Goal: Information Seeking & Learning: Check status

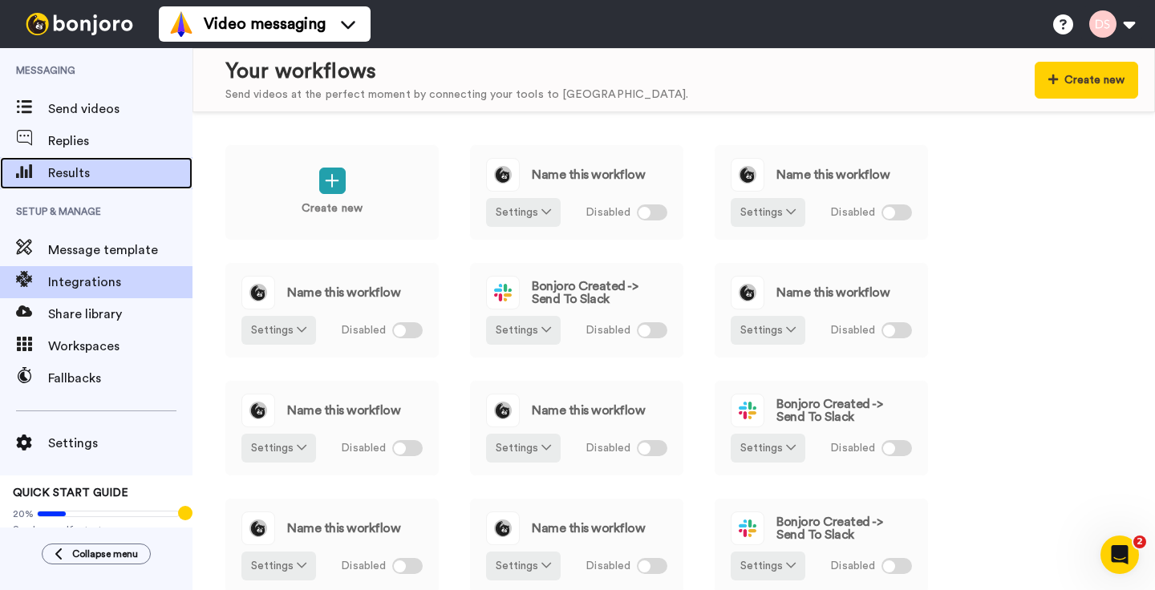
click at [66, 174] on span "Results" at bounding box center [120, 173] width 144 height 19
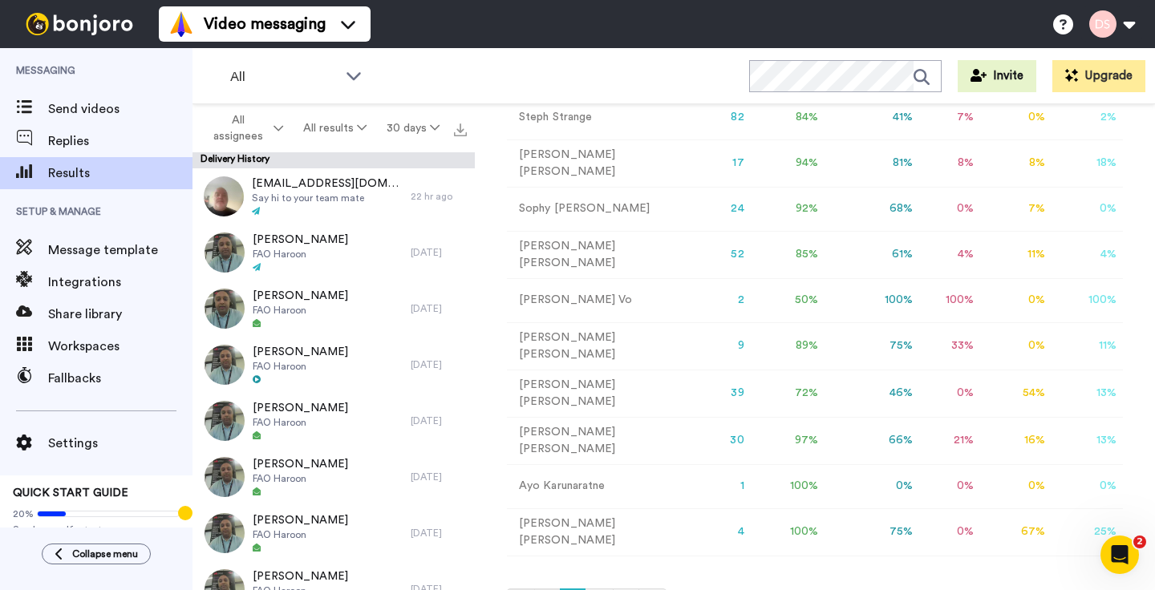
scroll to position [399, 0]
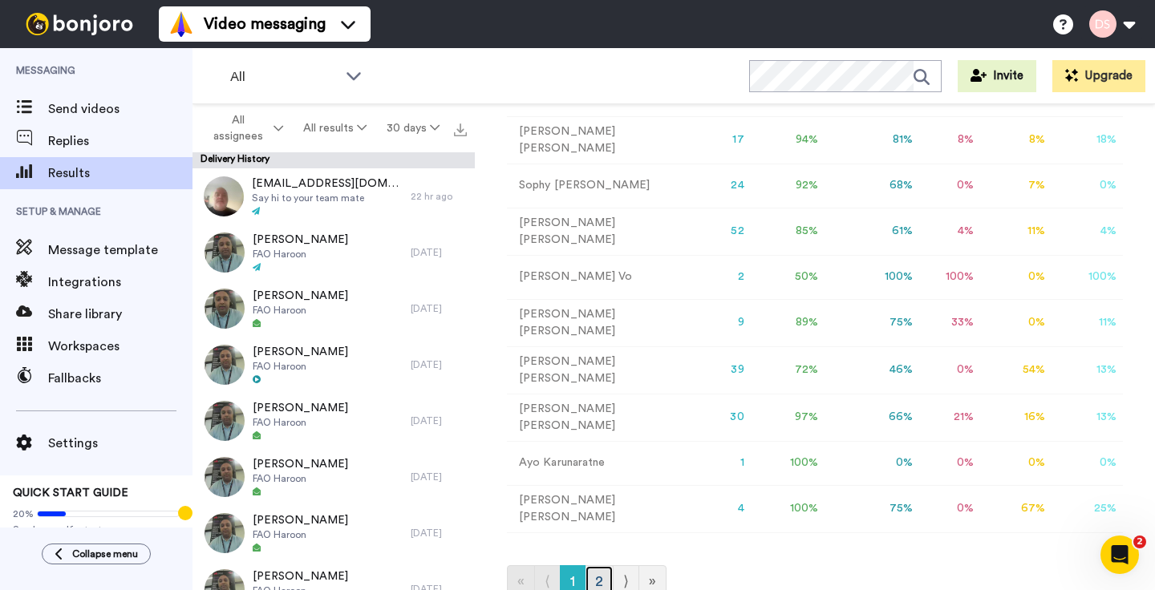
click at [602, 568] on link "2" at bounding box center [599, 582] width 29 height 32
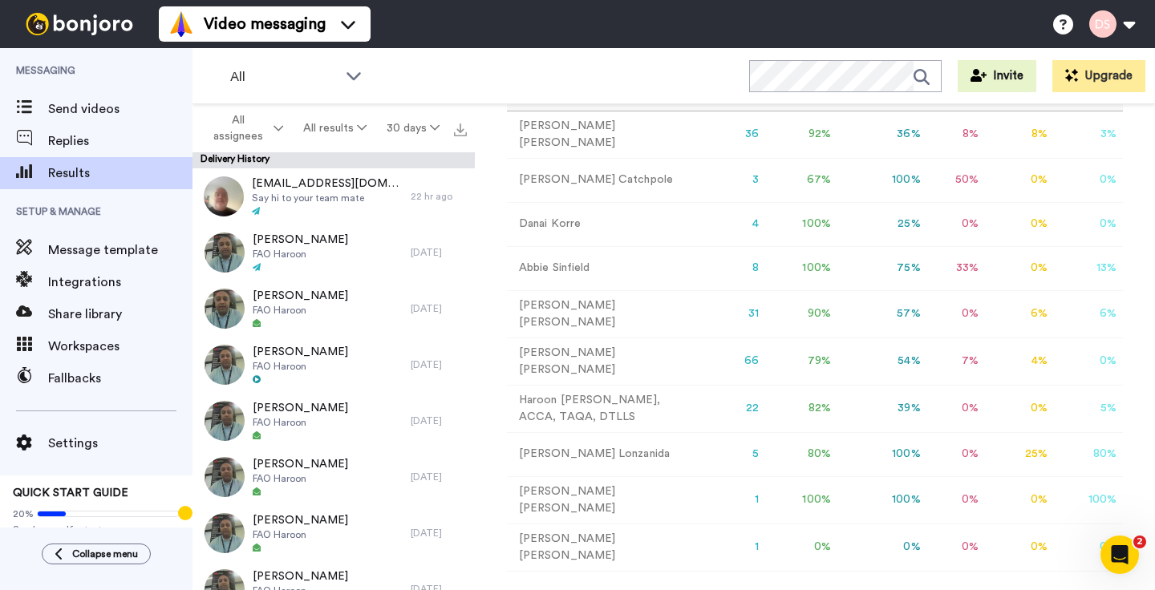
scroll to position [178, 0]
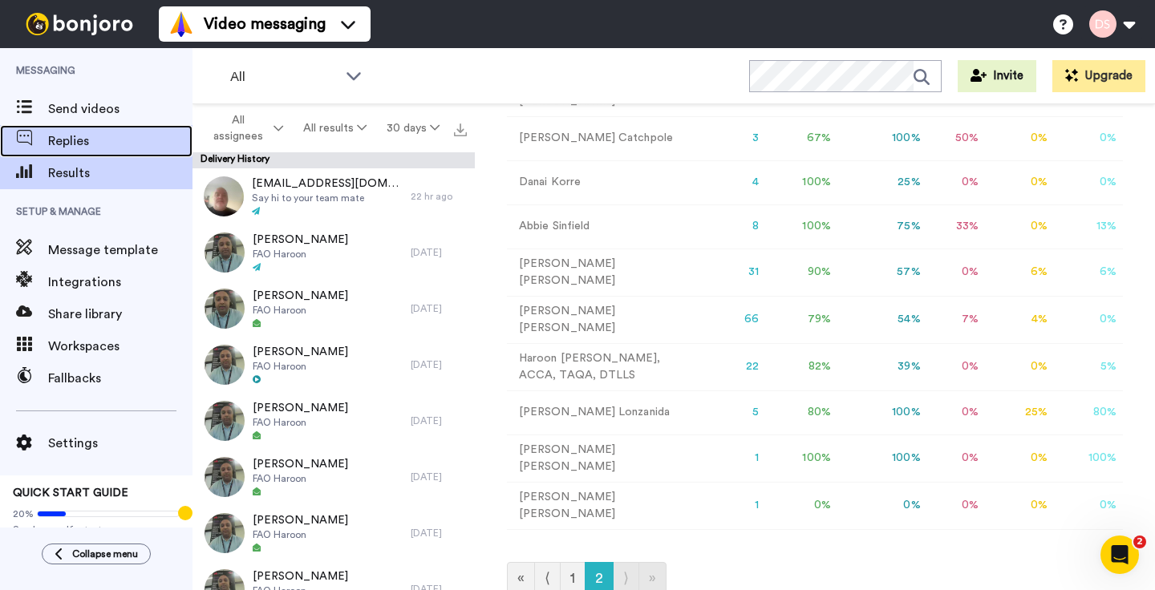
click at [69, 140] on span "Replies" at bounding box center [120, 141] width 144 height 19
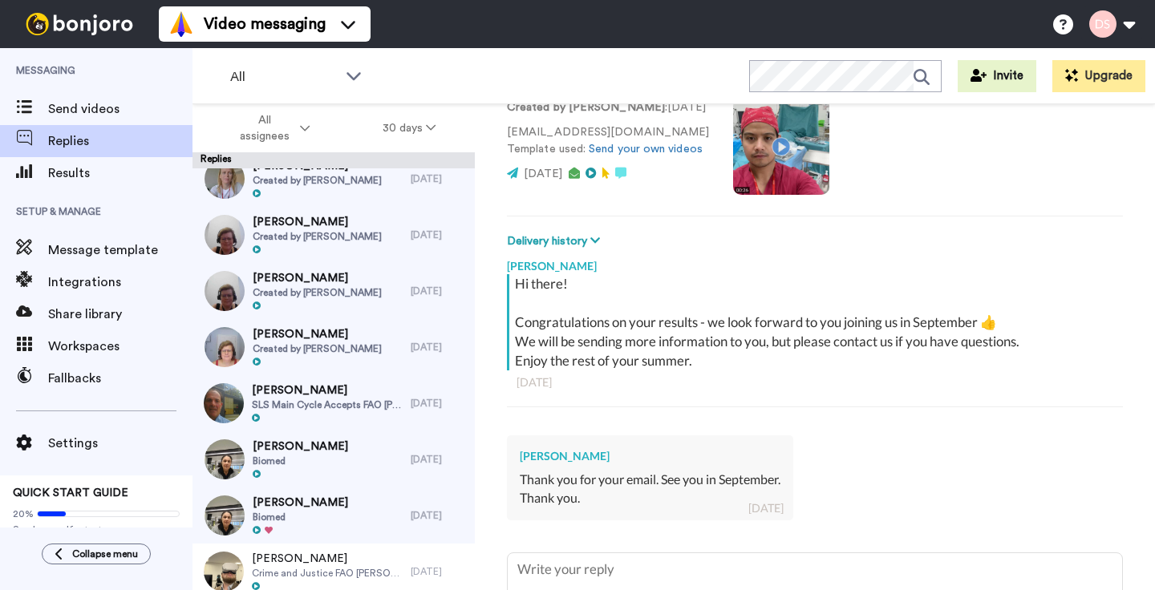
scroll to position [132, 0]
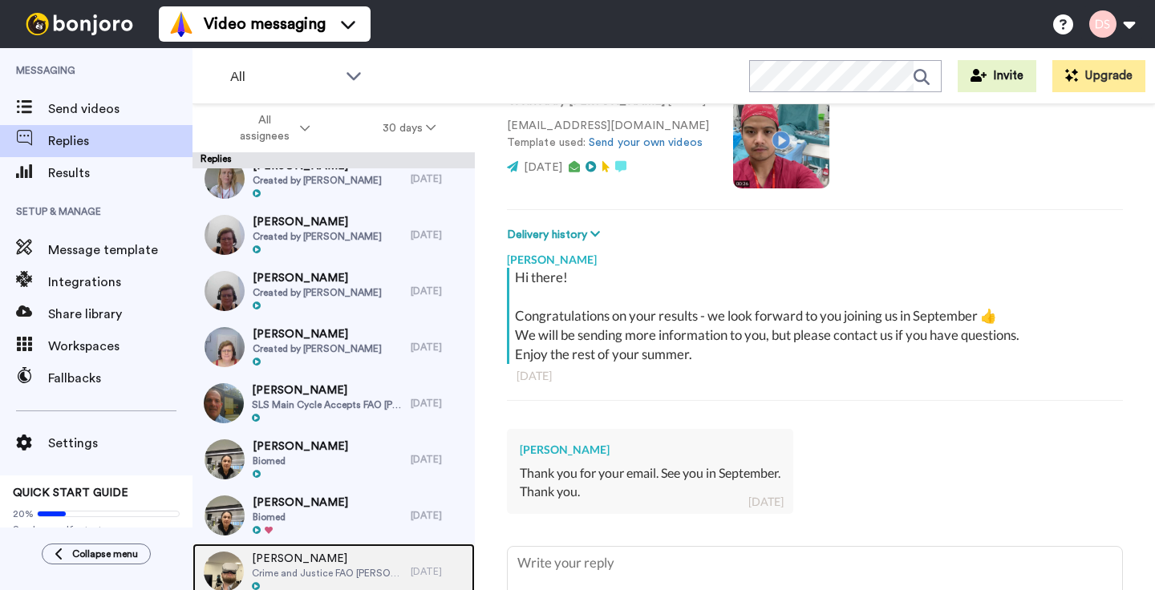
click at [397, 574] on div "[PERSON_NAME] Crime and Justice FAO [PERSON_NAME]" at bounding box center [302, 572] width 218 height 56
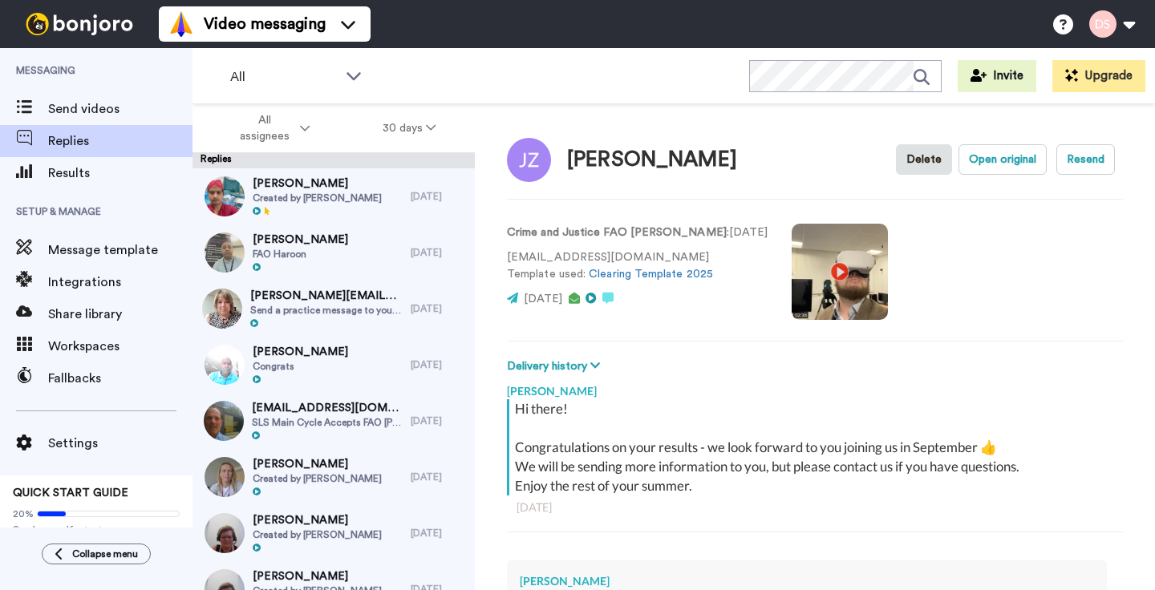
scroll to position [298, 0]
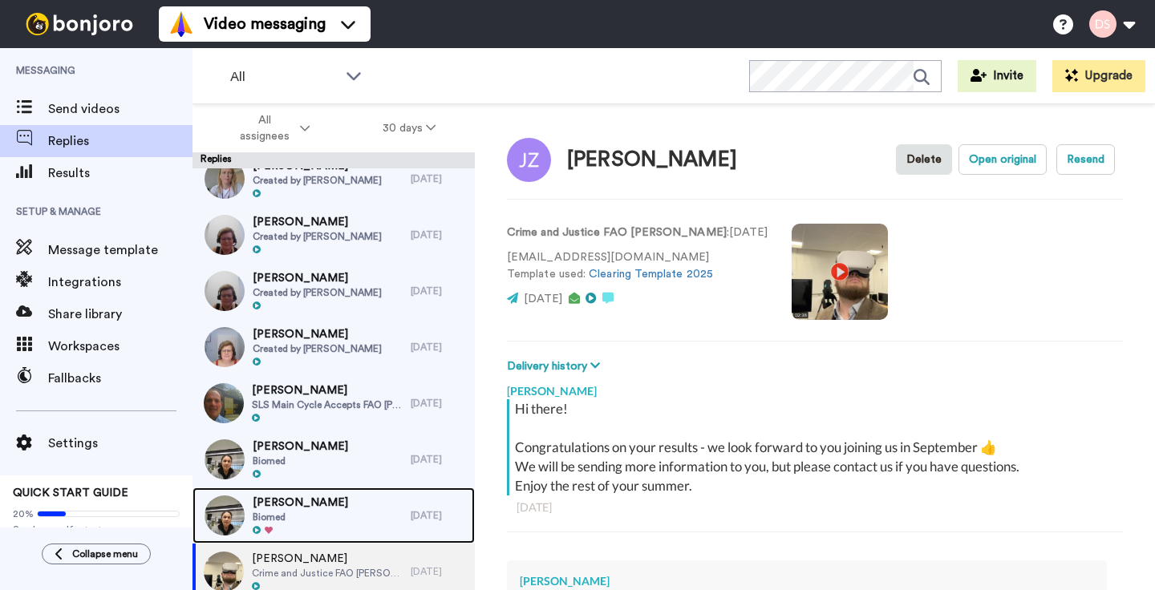
click at [221, 513] on img at bounding box center [225, 516] width 40 height 40
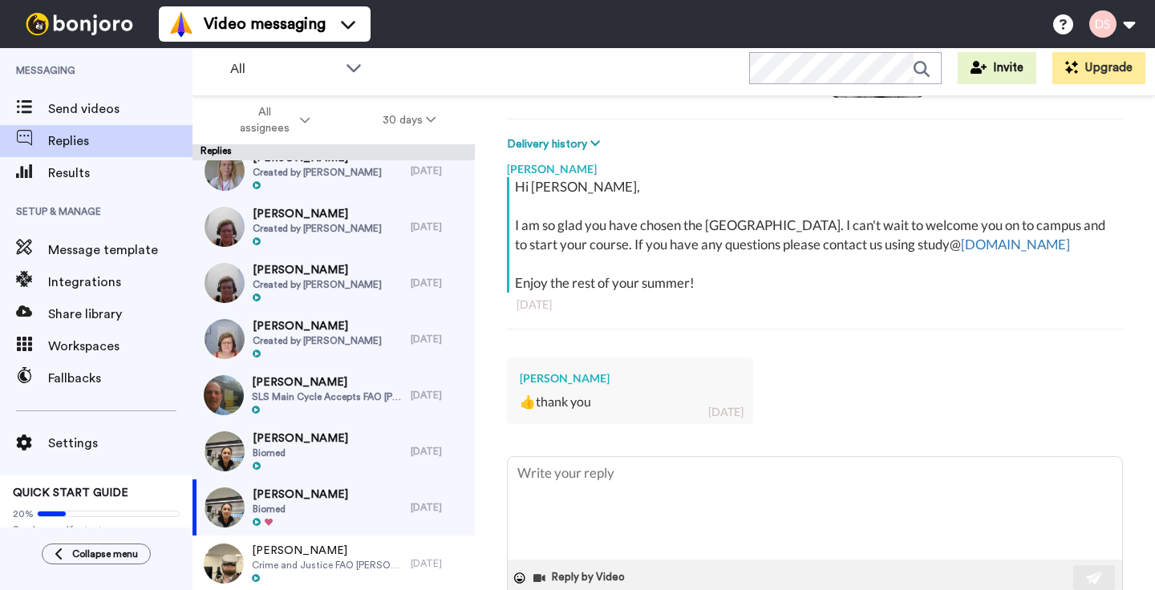
scroll to position [217, 0]
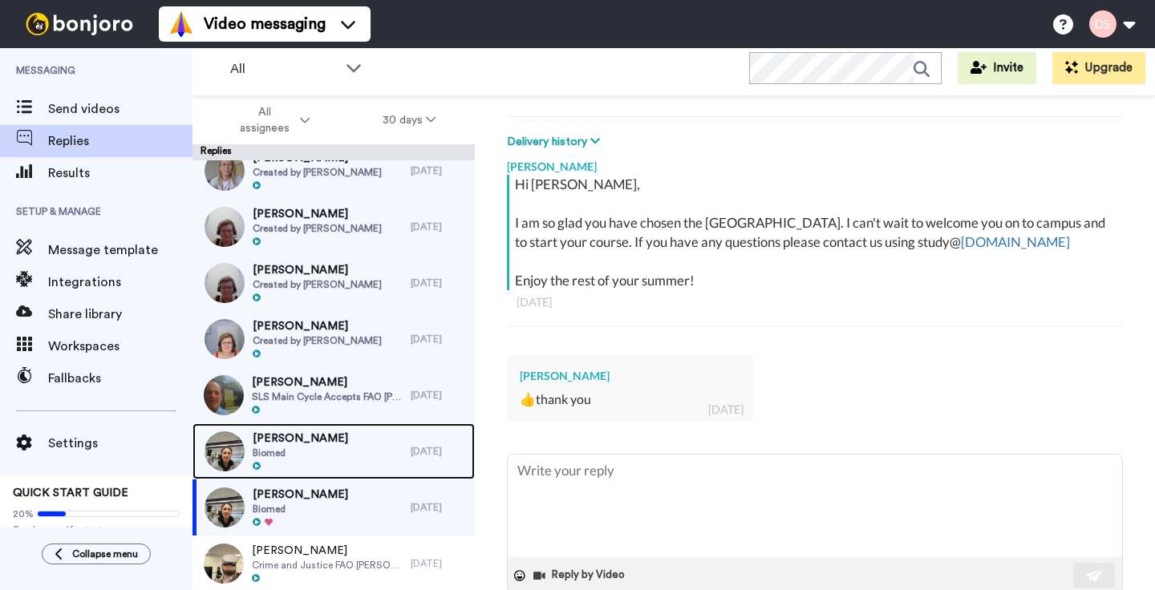
click at [298, 444] on span "[PERSON_NAME]" at bounding box center [300, 439] width 95 height 16
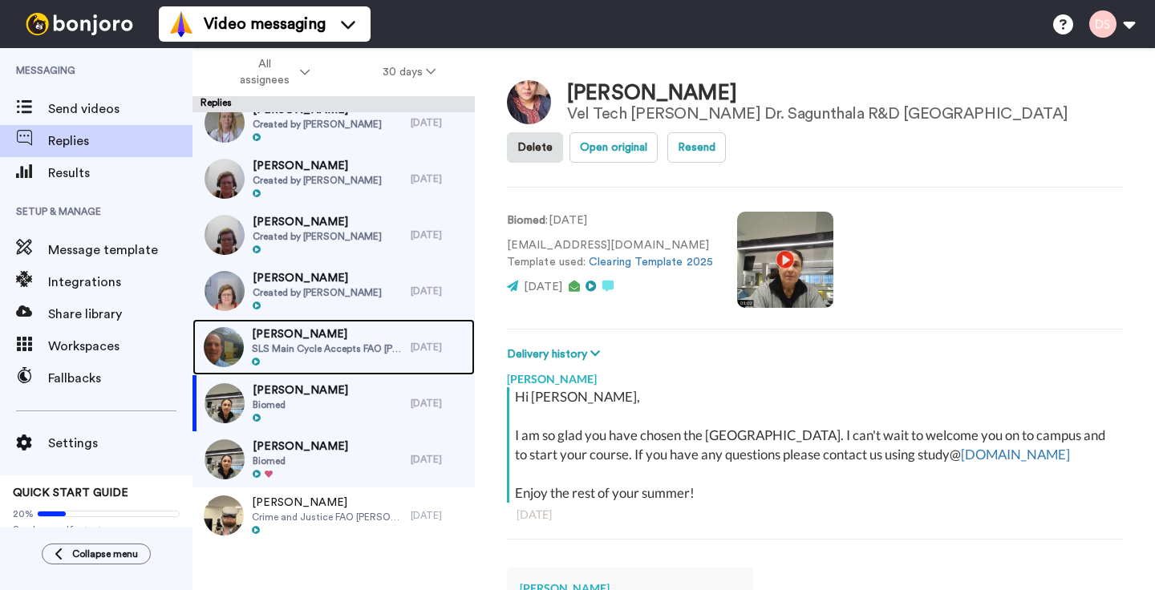
click at [296, 351] on span "SLS Main Cycle Accepts FAO [PERSON_NAME]" at bounding box center [327, 349] width 151 height 13
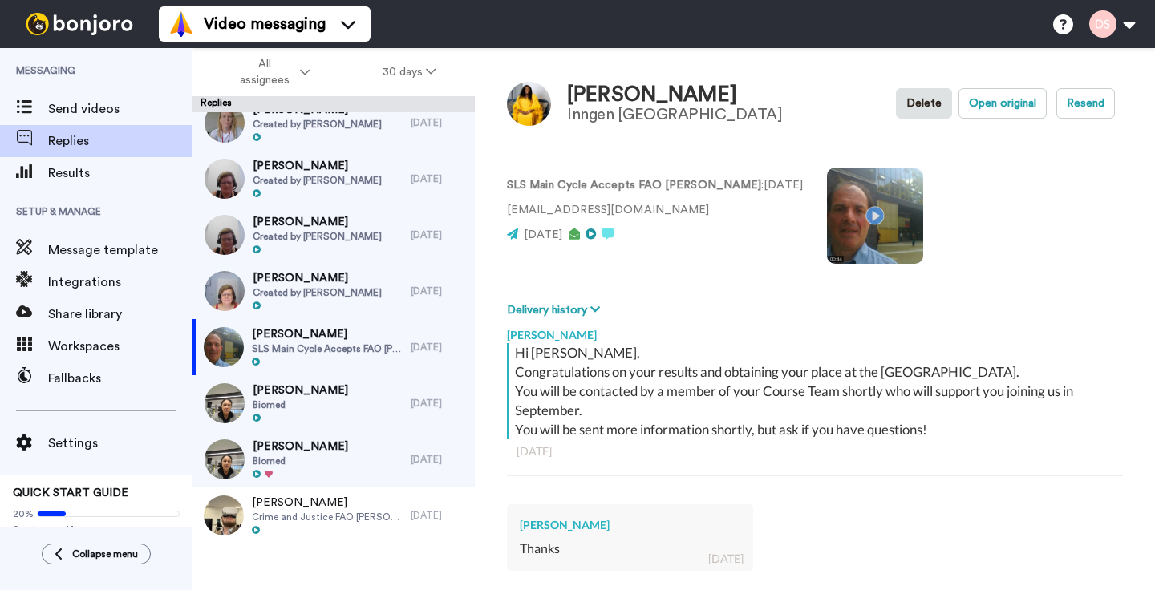
type textarea "x"
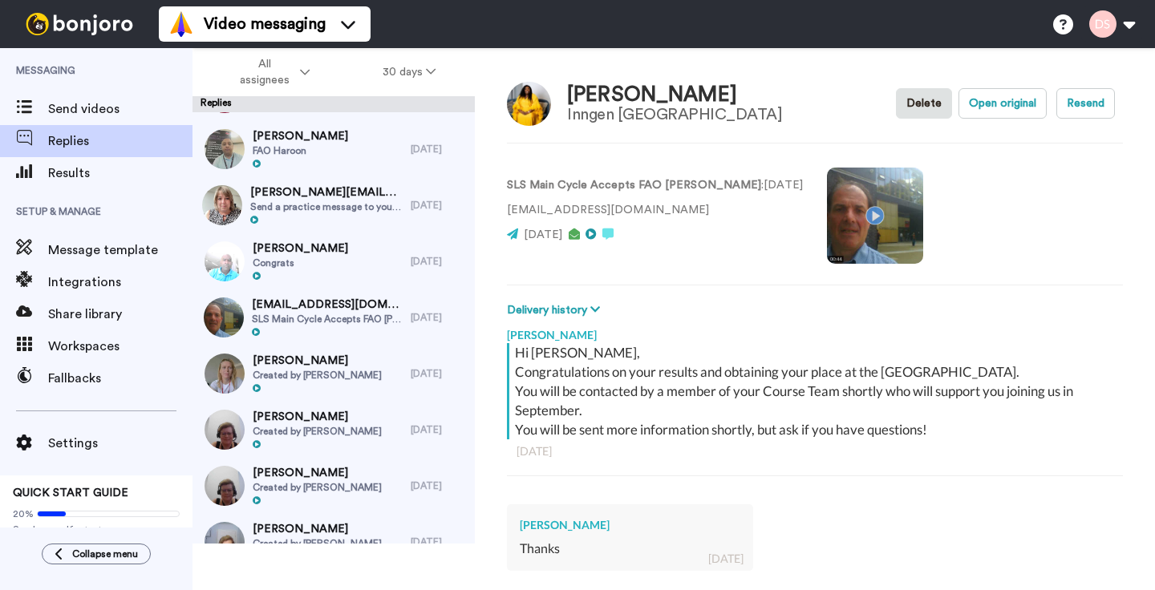
scroll to position [34, 0]
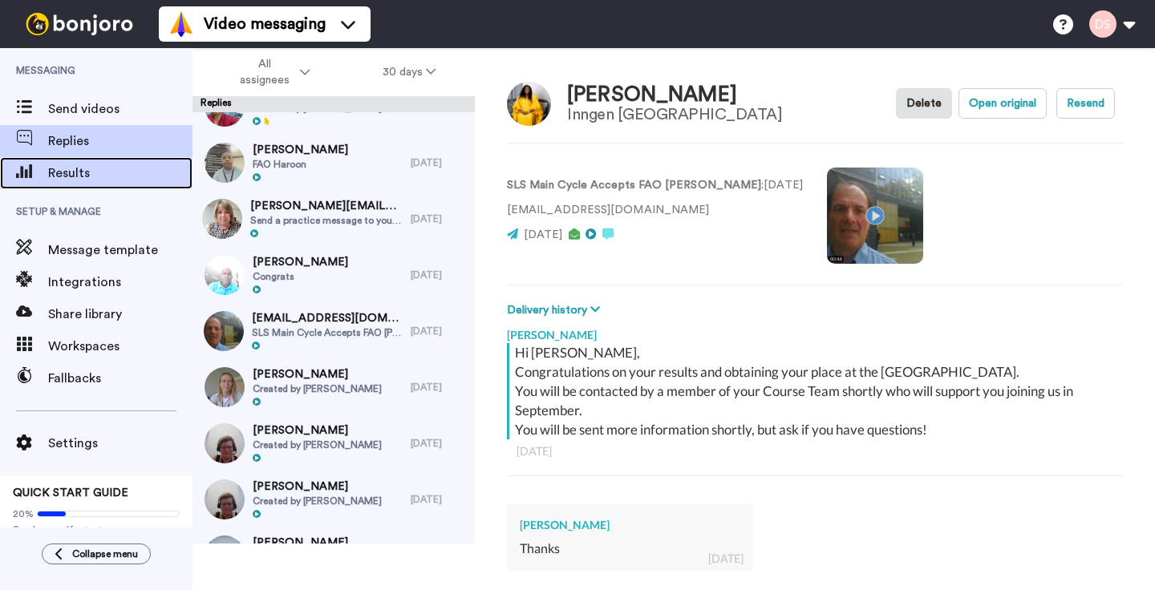
click at [75, 174] on span "Results" at bounding box center [120, 173] width 144 height 19
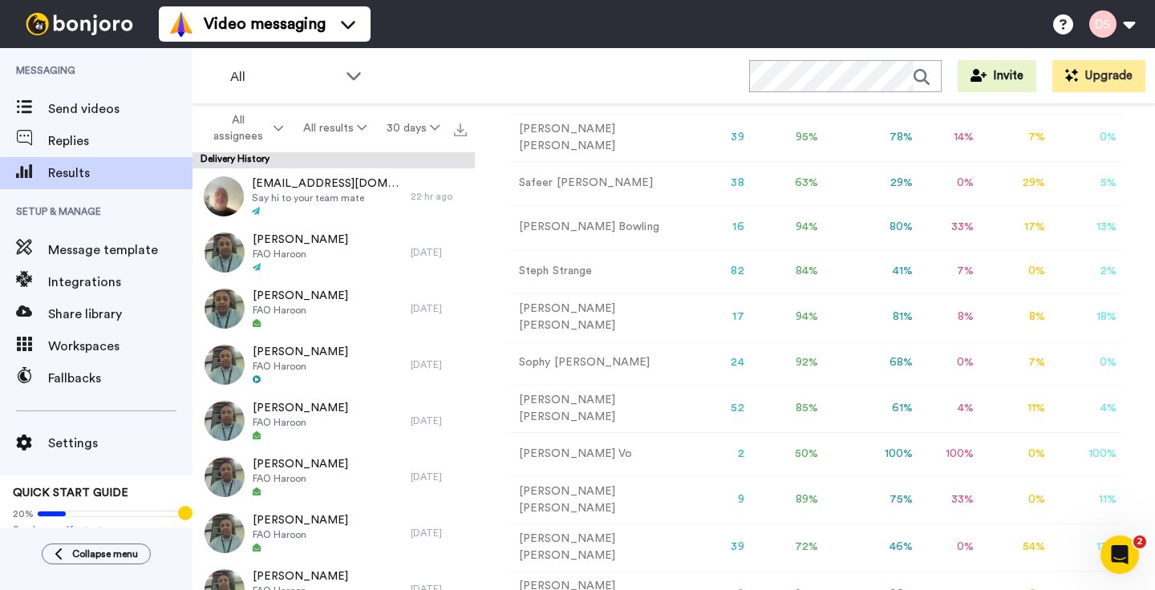
scroll to position [226, 0]
